Goal: Navigation & Orientation: Go to known website

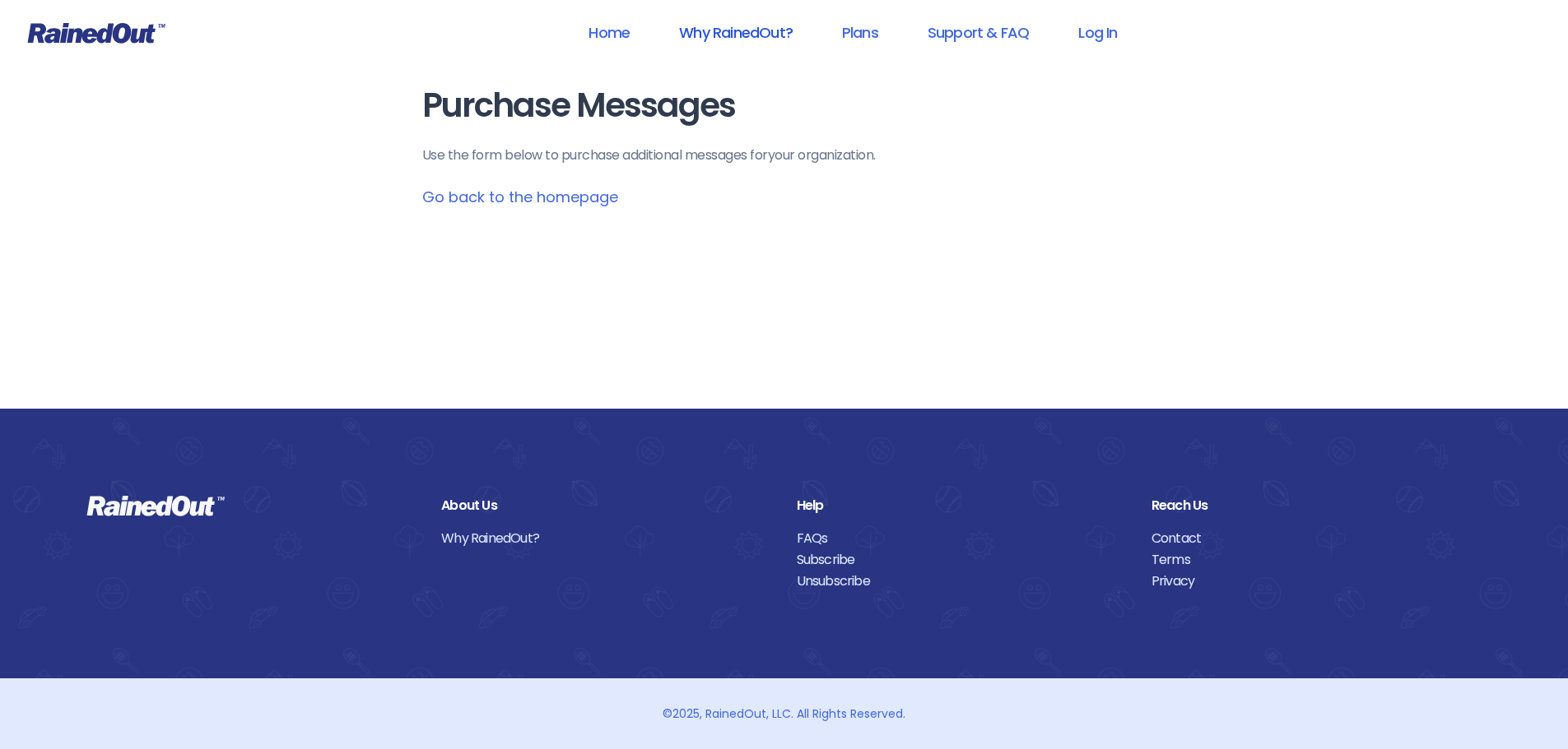
click at [726, 39] on link "Why RainedOut?" at bounding box center [736, 32] width 157 height 37
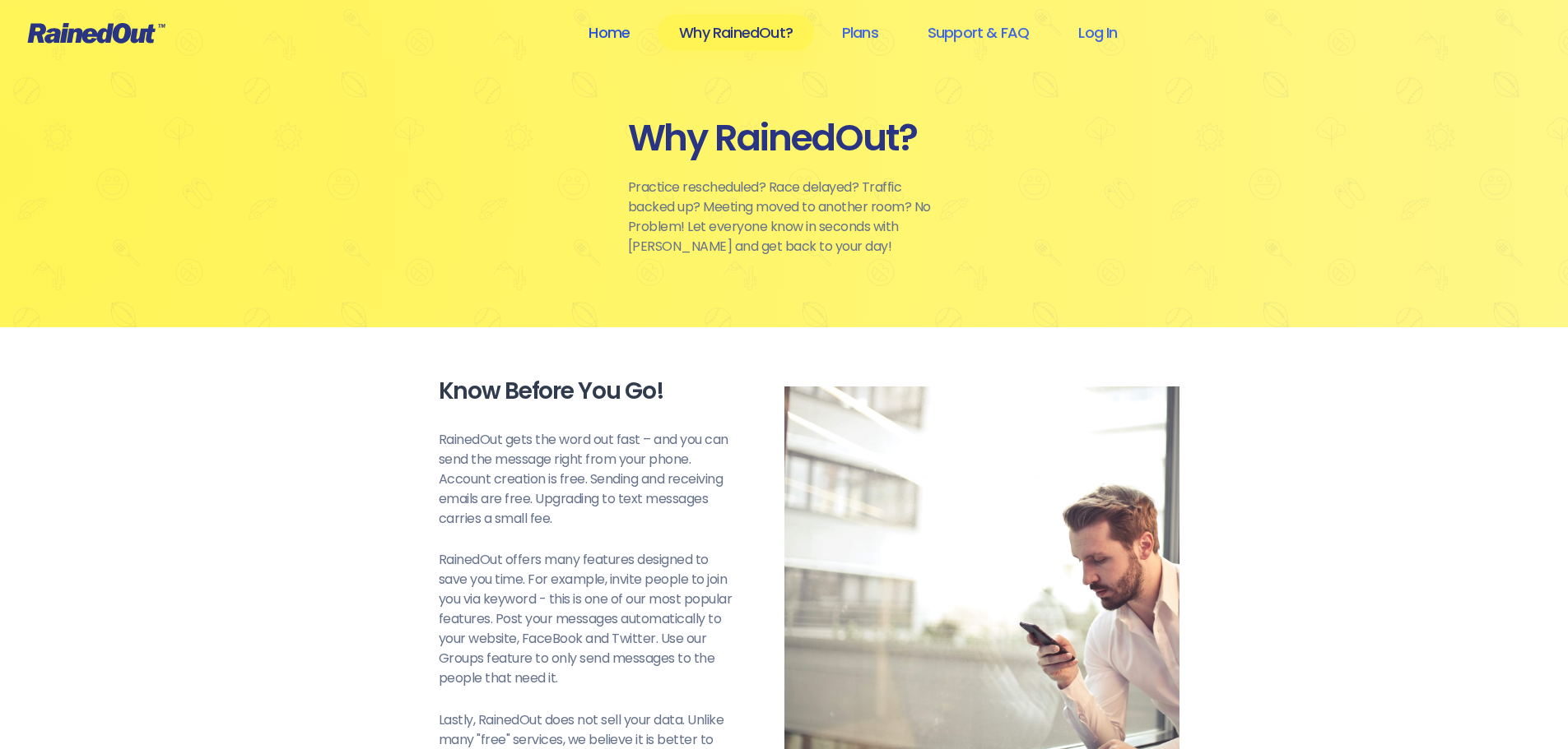
click at [611, 41] on link "Home" at bounding box center [609, 32] width 84 height 37
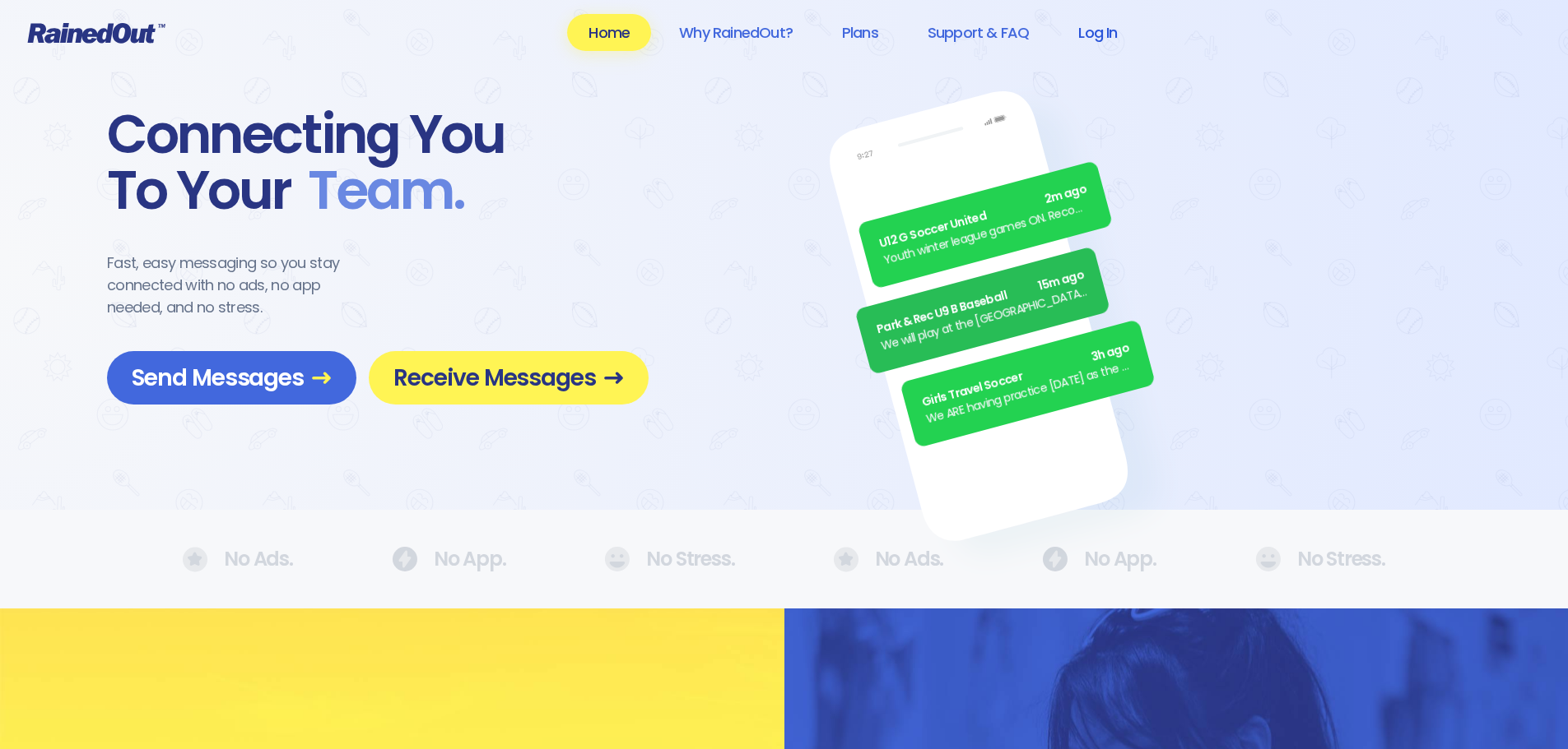
click at [1130, 35] on link "Log In" at bounding box center [1097, 32] width 81 height 37
